Goal: Task Accomplishment & Management: Manage account settings

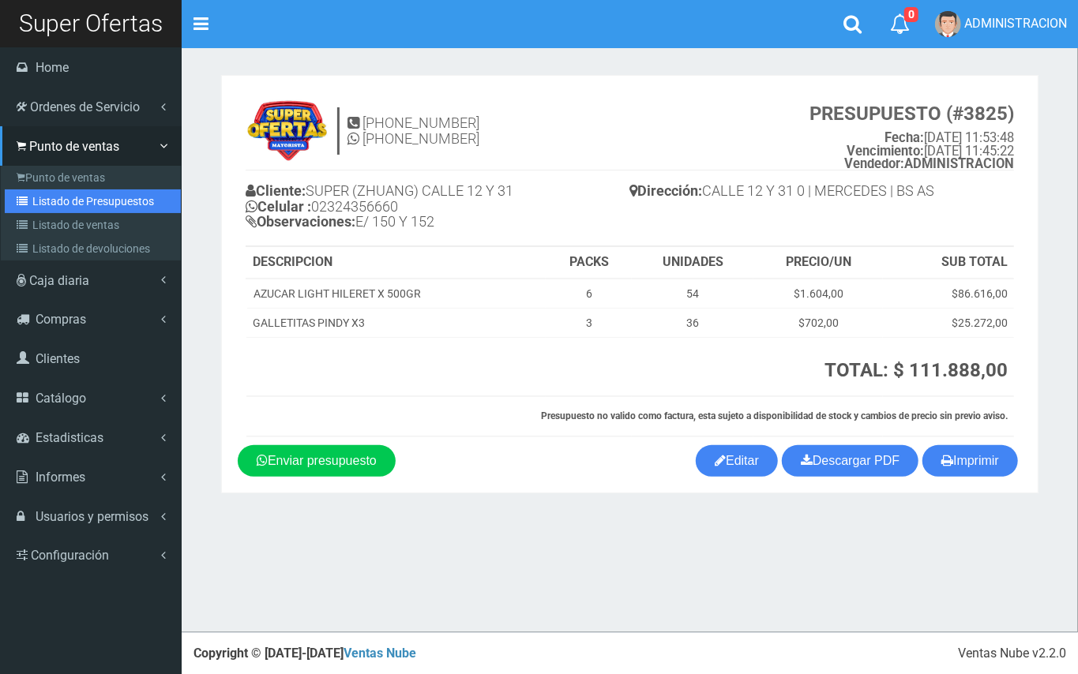
click at [48, 196] on link "Listado de Presupuestos" at bounding box center [93, 202] width 176 height 24
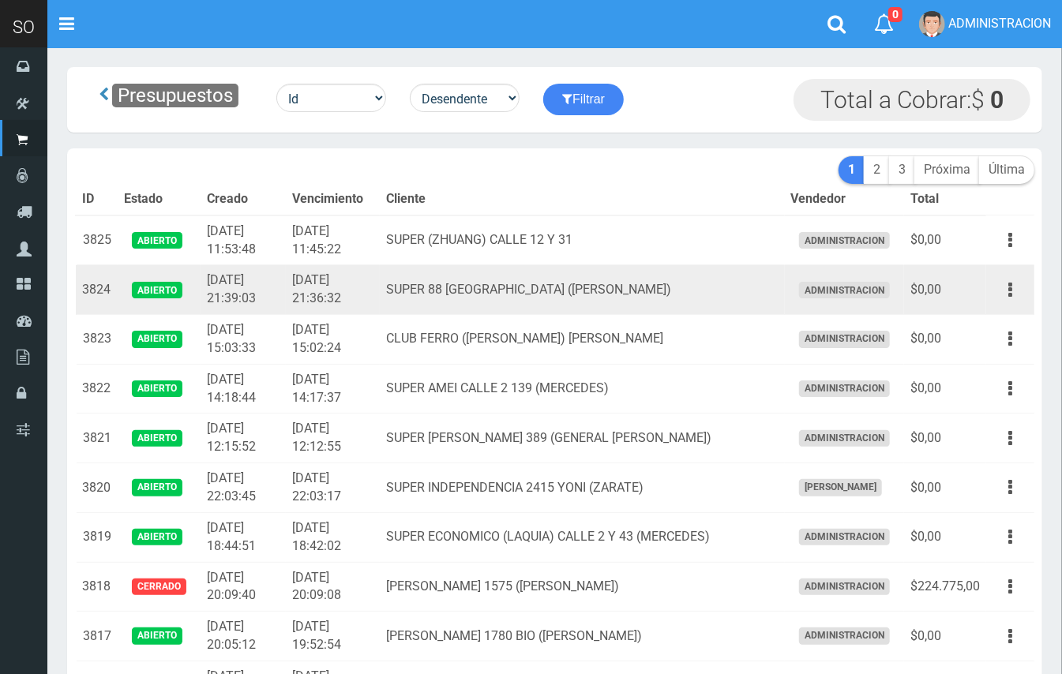
drag, startPoint x: 1017, startPoint y: 284, endPoint x: 995, endPoint y: 317, distance: 39.9
click at [1014, 289] on button "button" at bounding box center [1011, 290] width 36 height 28
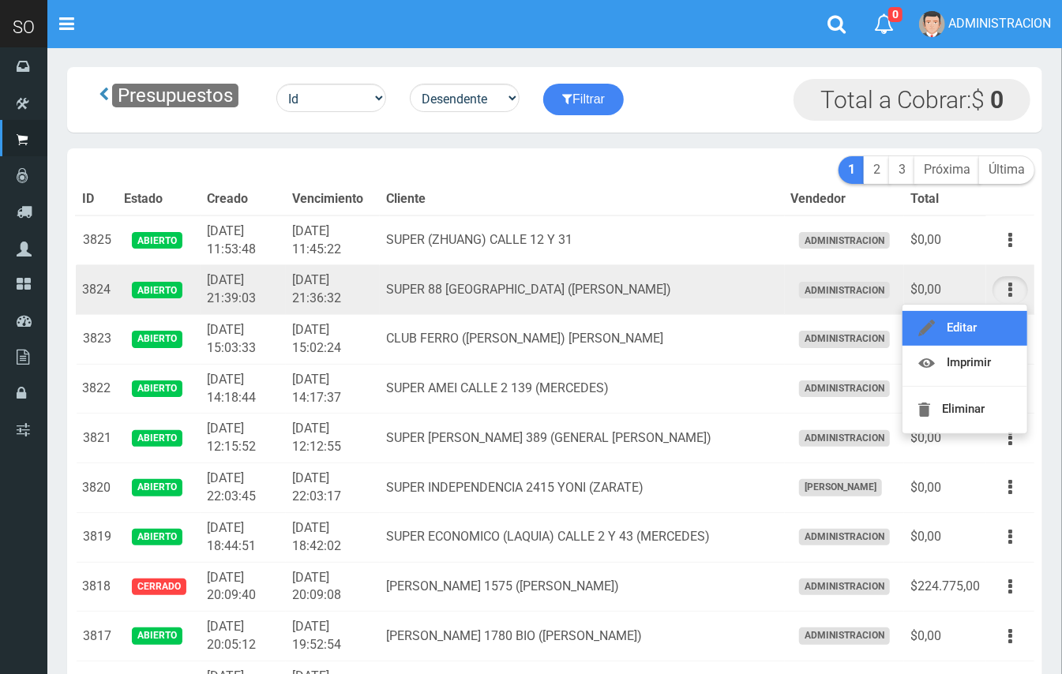
click at [992, 320] on link "Editar" at bounding box center [964, 328] width 125 height 35
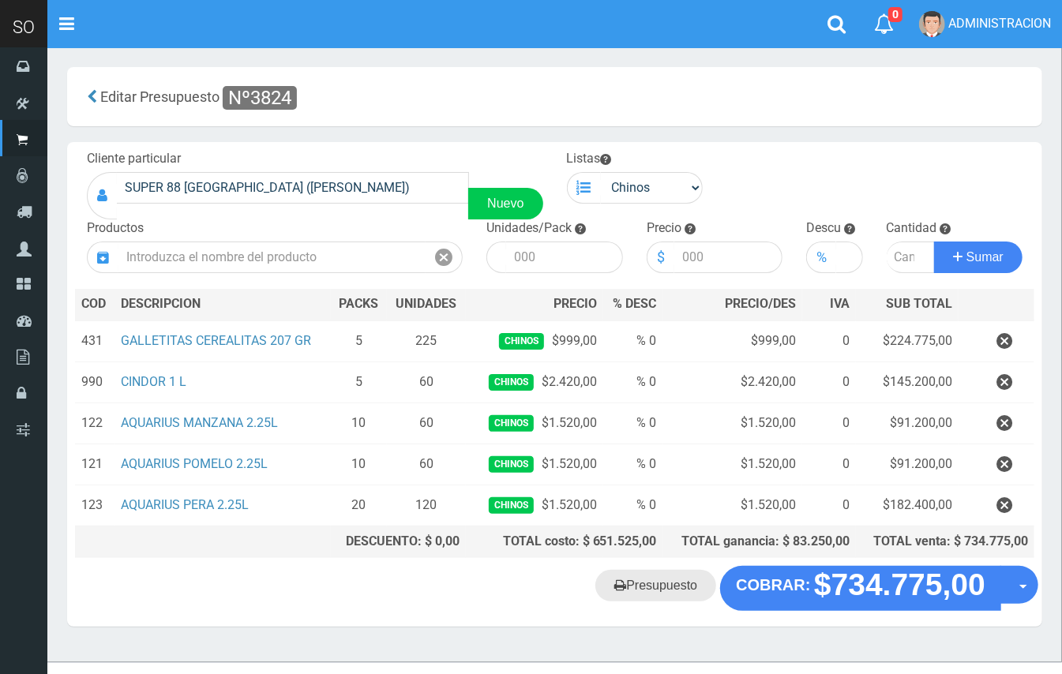
click at [620, 587] on icon at bounding box center [620, 585] width 12 height 22
